Goal: Navigation & Orientation: Find specific page/section

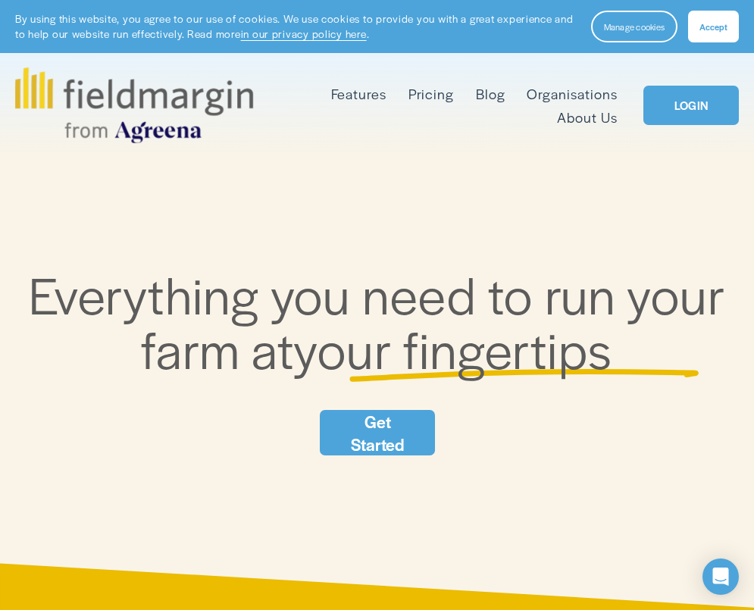
click at [682, 111] on link "LOGIN" at bounding box center [690, 105] width 95 height 39
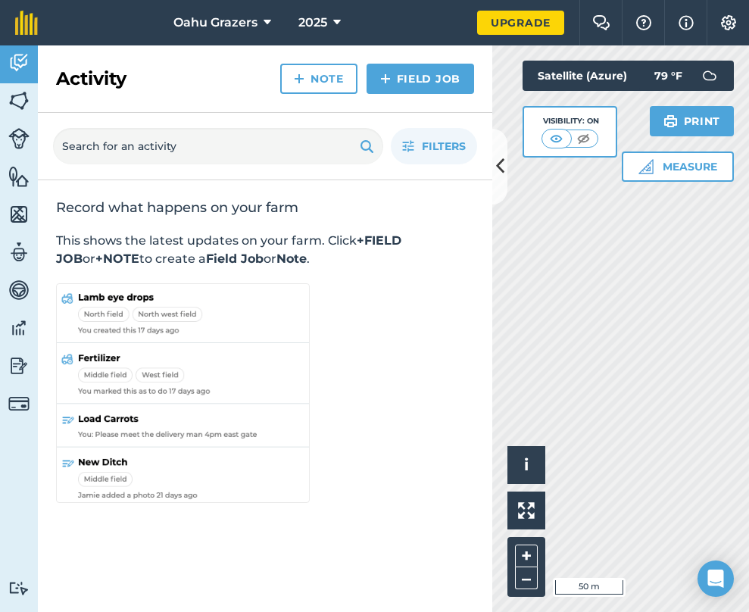
click at [263, 23] on button "Oahu Grazers" at bounding box center [222, 22] width 110 height 45
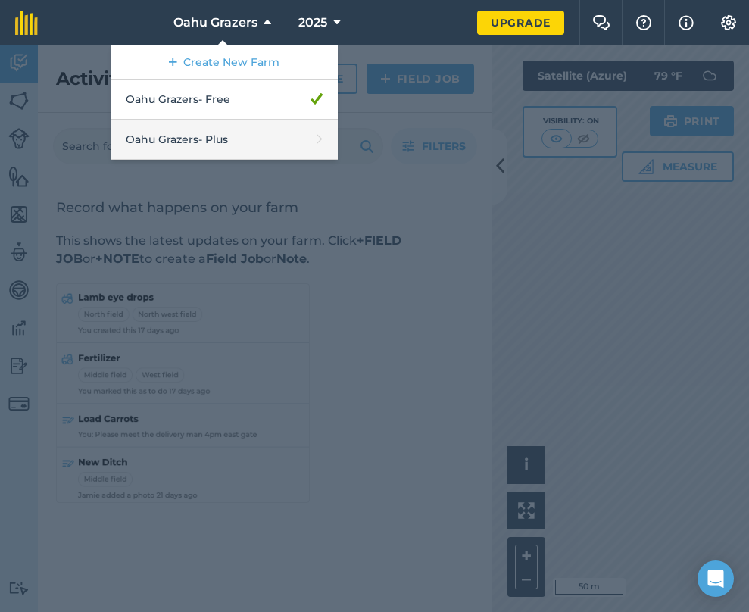
click at [252, 136] on link "Oahu Grazers - Plus" at bounding box center [224, 140] width 227 height 40
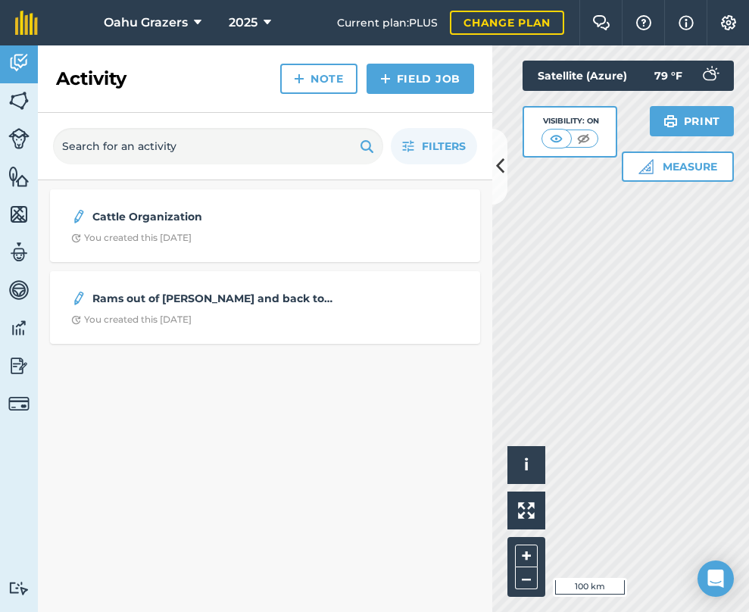
click at [17, 135] on img at bounding box center [18, 138] width 21 height 21
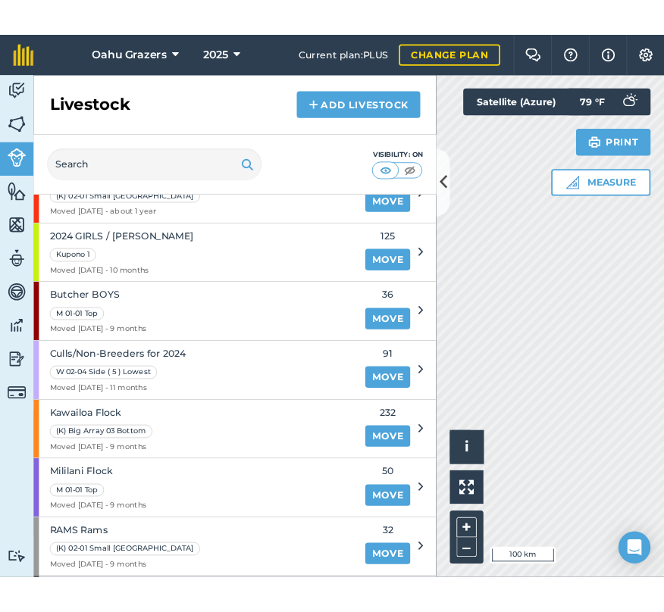
scroll to position [164, 0]
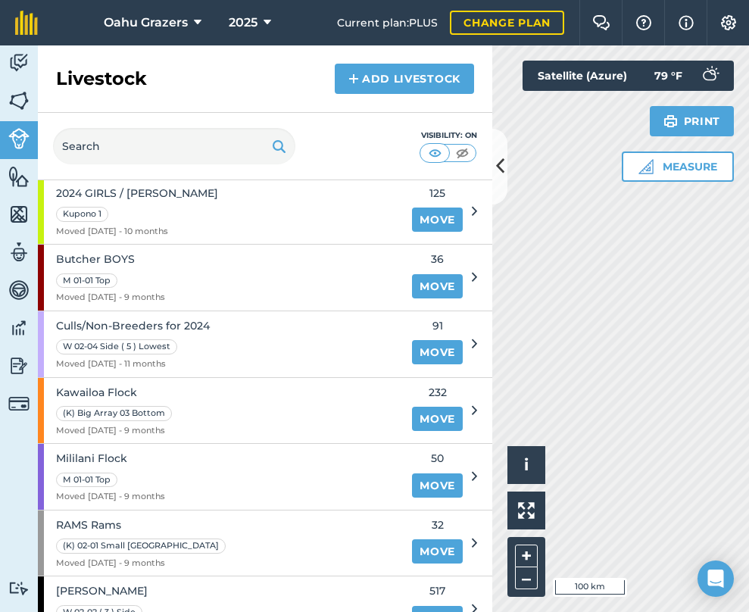
click at [184, 397] on div "Kawailoa Flock (K) Big Array 03 Bottom Moved [DATE] - 9 months" at bounding box center [220, 411] width 365 height 66
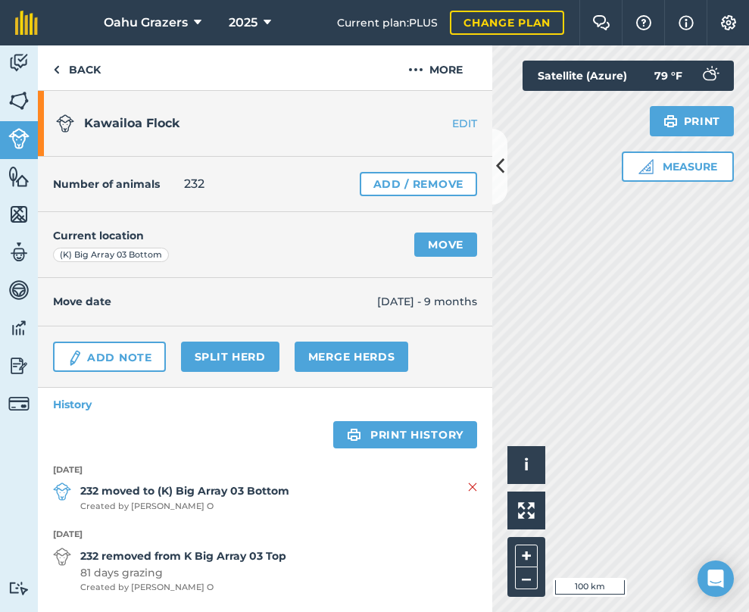
click at [23, 99] on img at bounding box center [18, 100] width 21 height 23
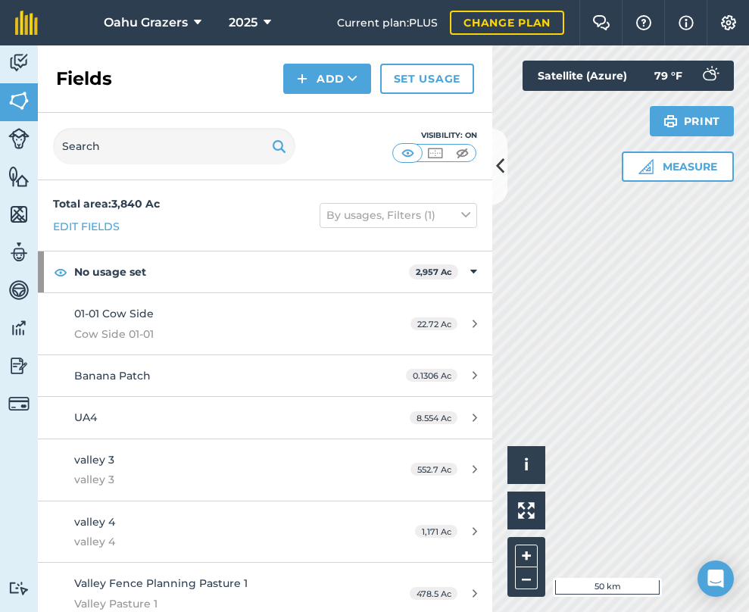
click at [505, 183] on button at bounding box center [500, 167] width 15 height 76
